Goal: Navigation & Orientation: Find specific page/section

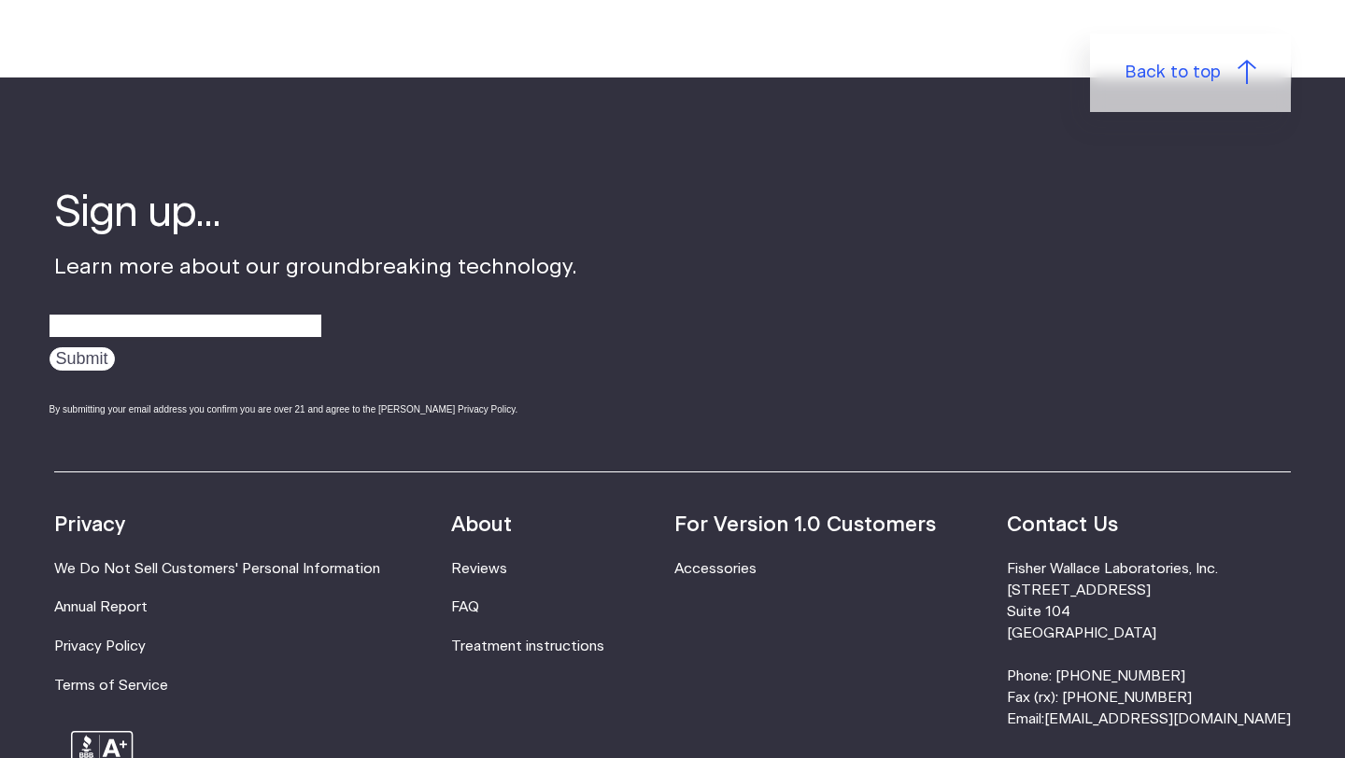
scroll to position [5839, 0]
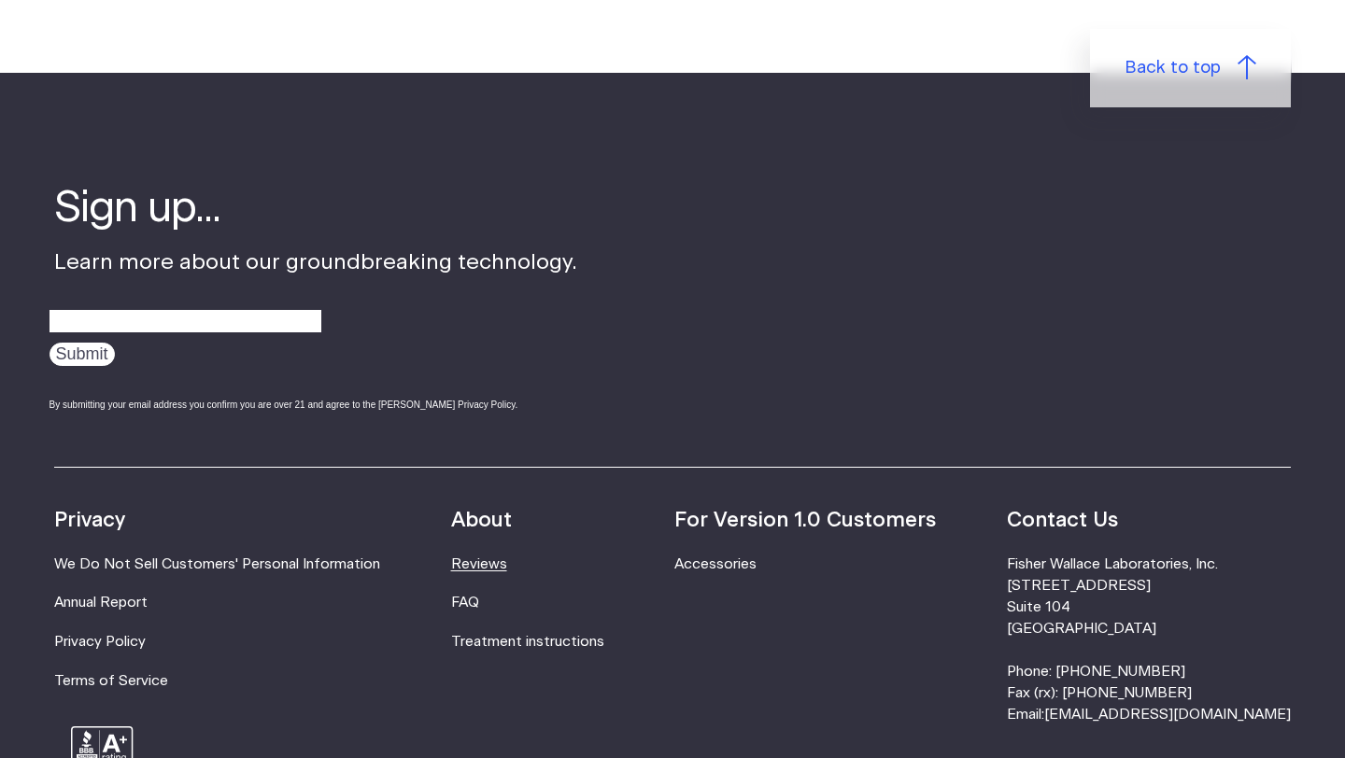
click at [492, 557] on link "Reviews" at bounding box center [479, 564] width 56 height 14
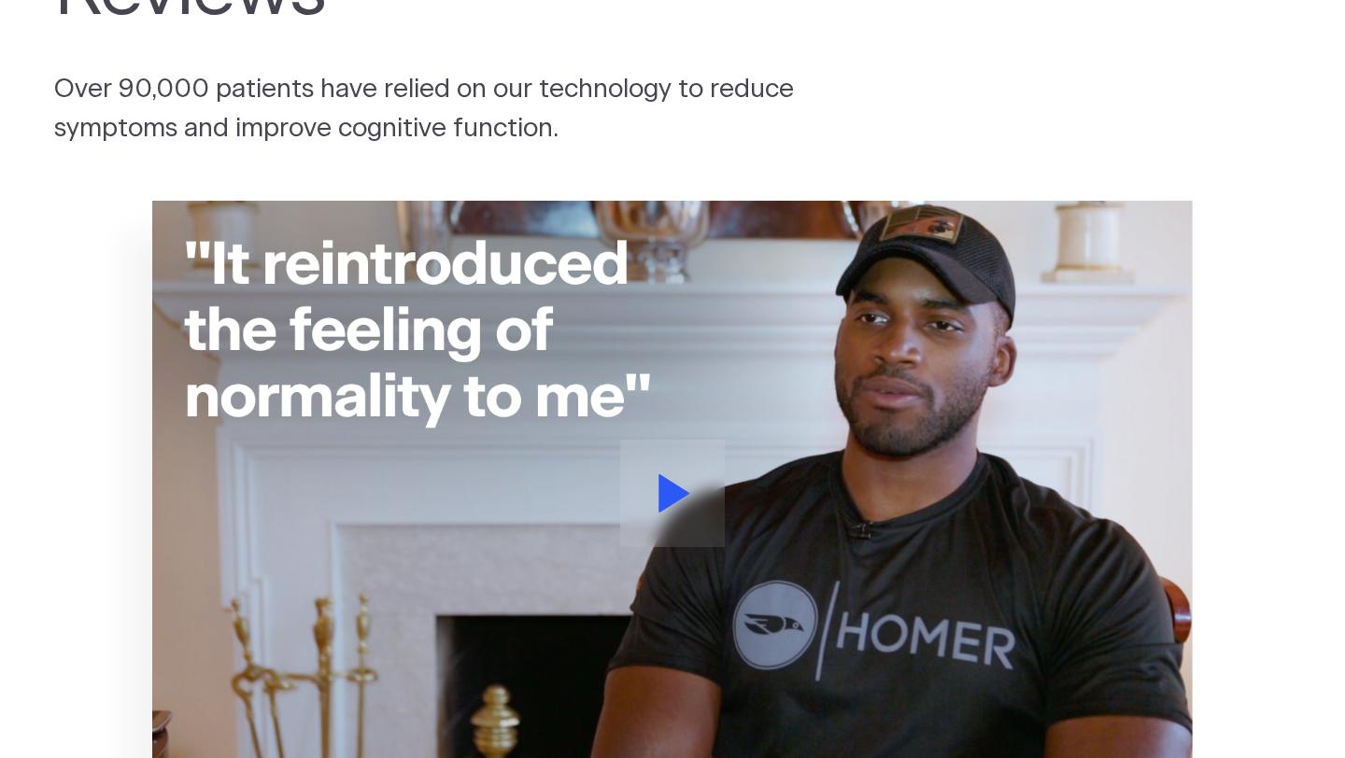
scroll to position [192, 0]
click at [668, 480] on icon at bounding box center [674, 492] width 31 height 38
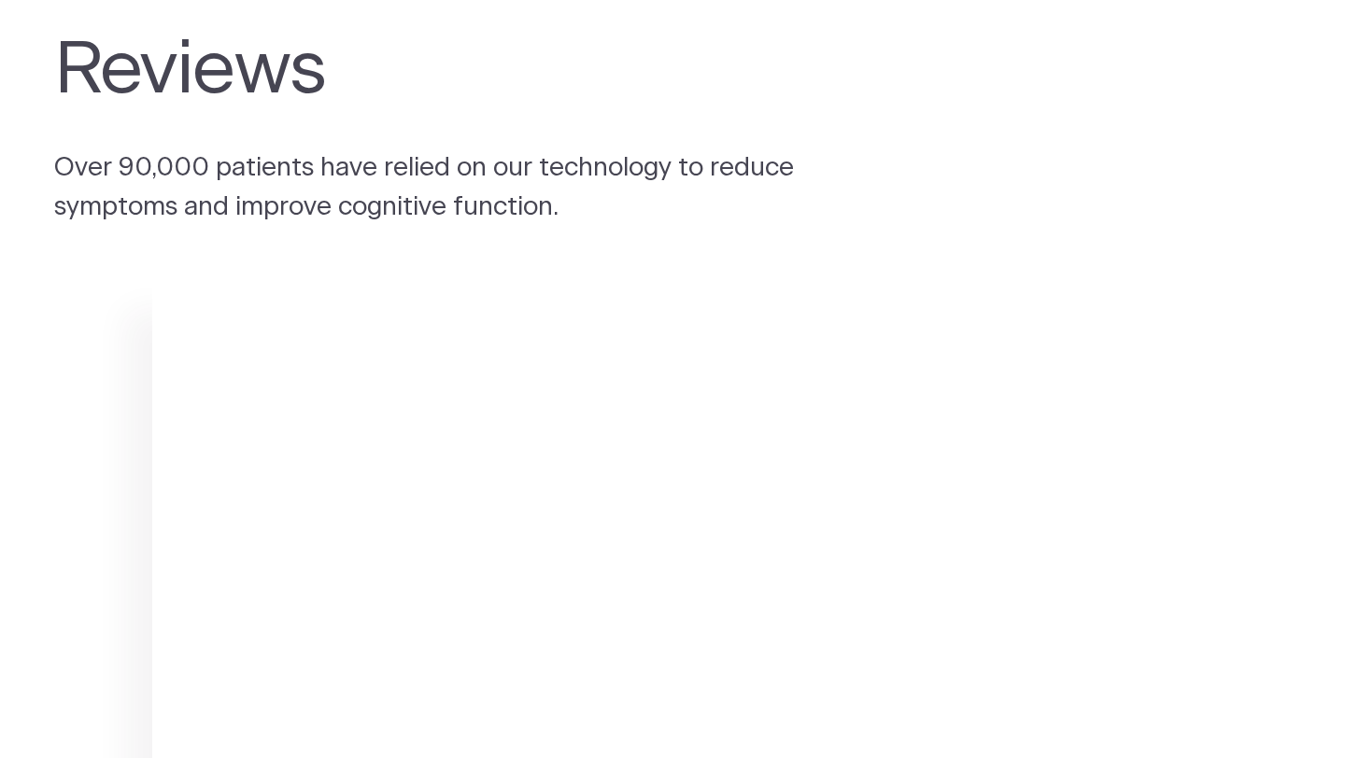
scroll to position [0, 0]
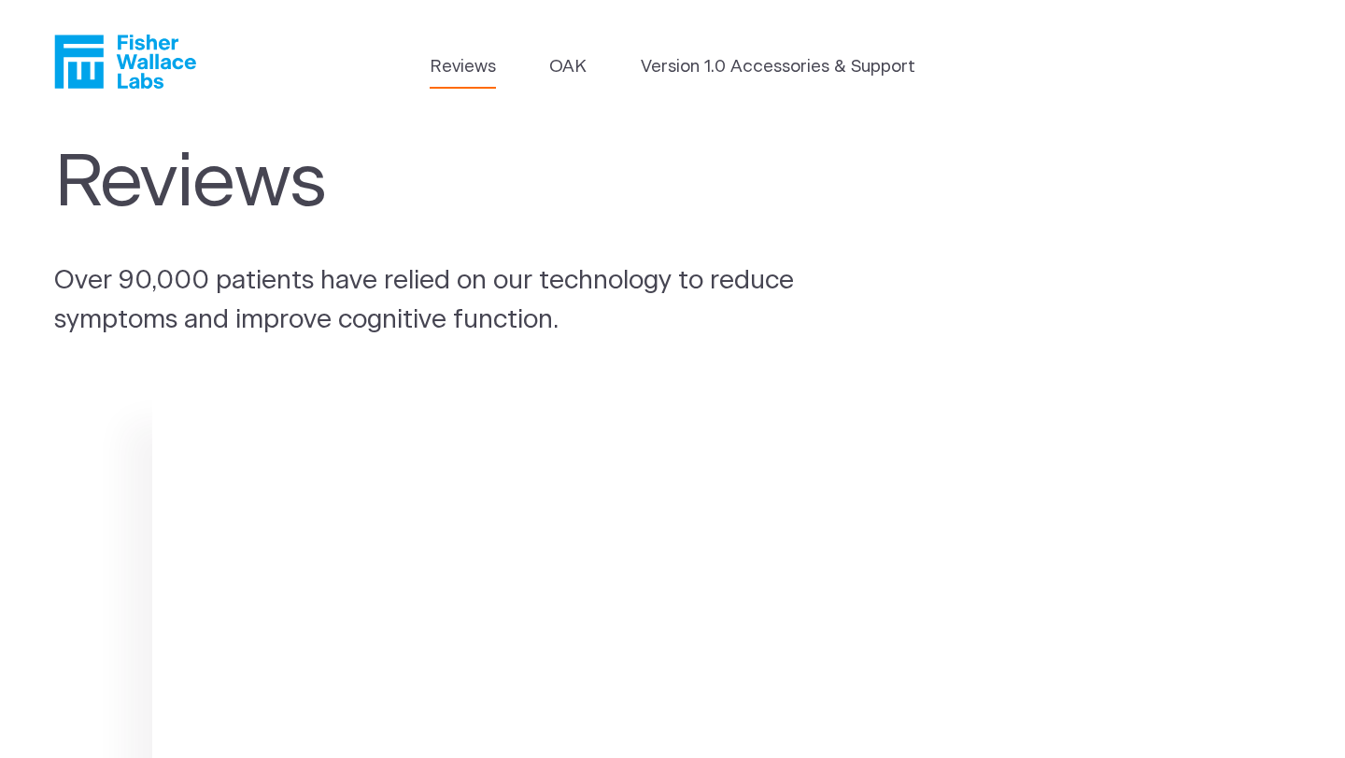
click at [149, 63] on icon "Fisher Wallace" at bounding box center [132, 62] width 128 height 54
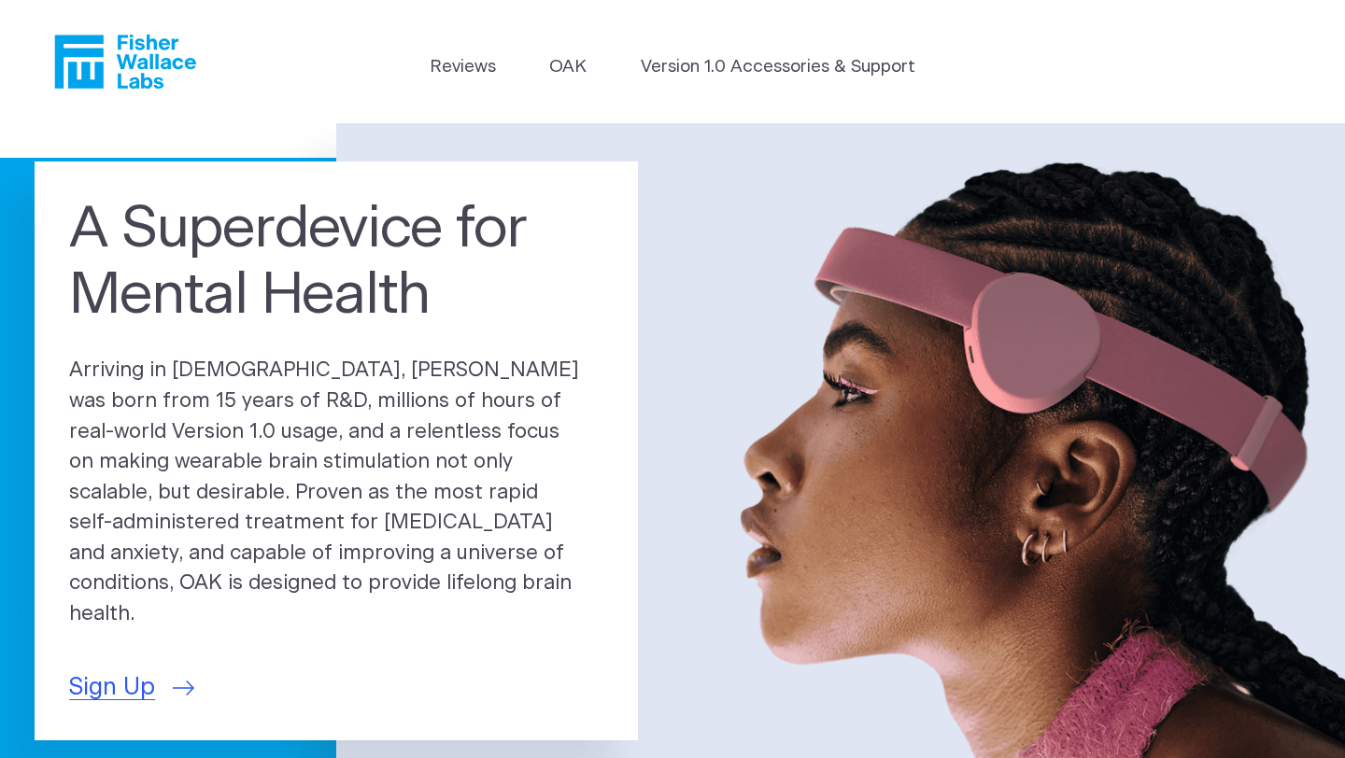
click at [628, 62] on ul "Reviews OAK Version 1.0 Accessories & Support" at bounding box center [673, 71] width 486 height 35
click at [652, 64] on link "Version 1.0 Accessories & Support" at bounding box center [778, 67] width 275 height 26
